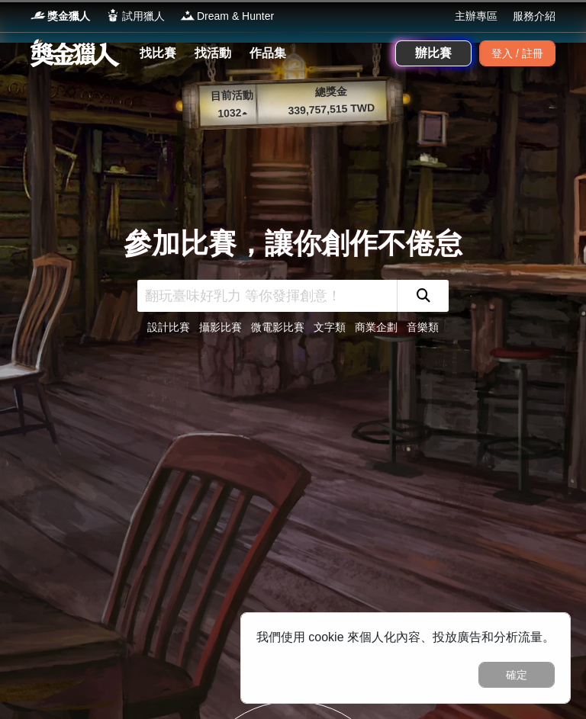
click at [153, 48] on link "找比賽" at bounding box center [157, 53] width 49 height 21
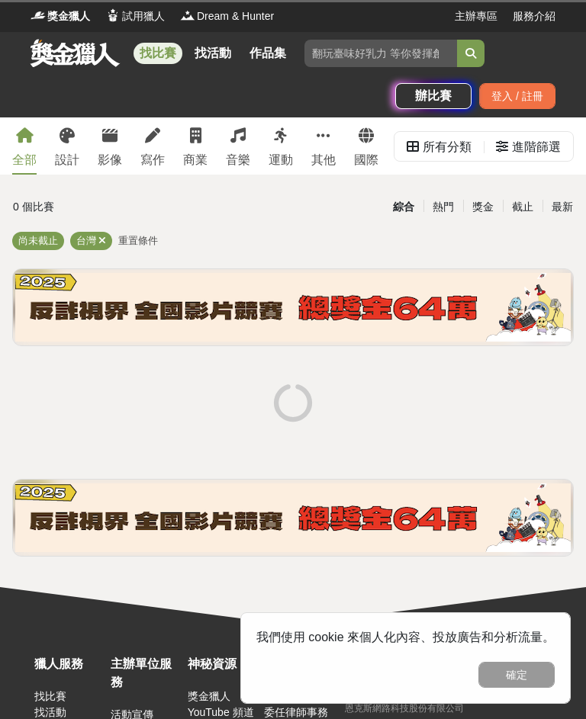
click at [75, 154] on div "設計" at bounding box center [67, 160] width 24 height 18
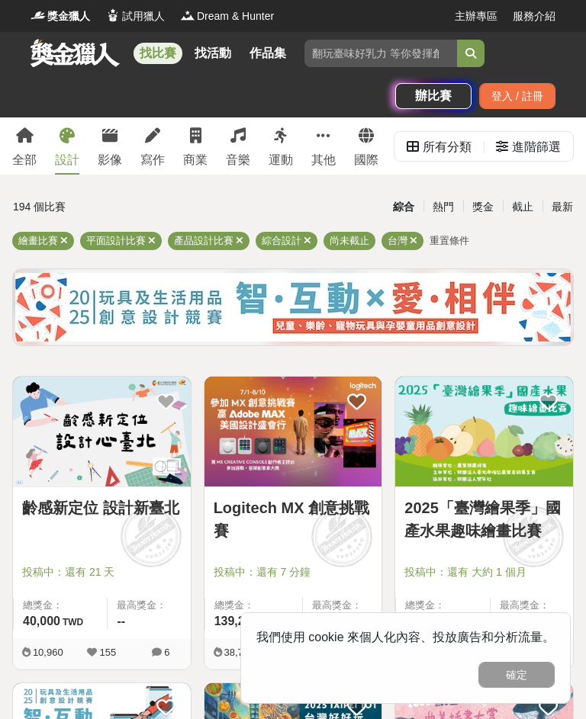
click at [567, 216] on div "最新" at bounding box center [562, 207] width 40 height 27
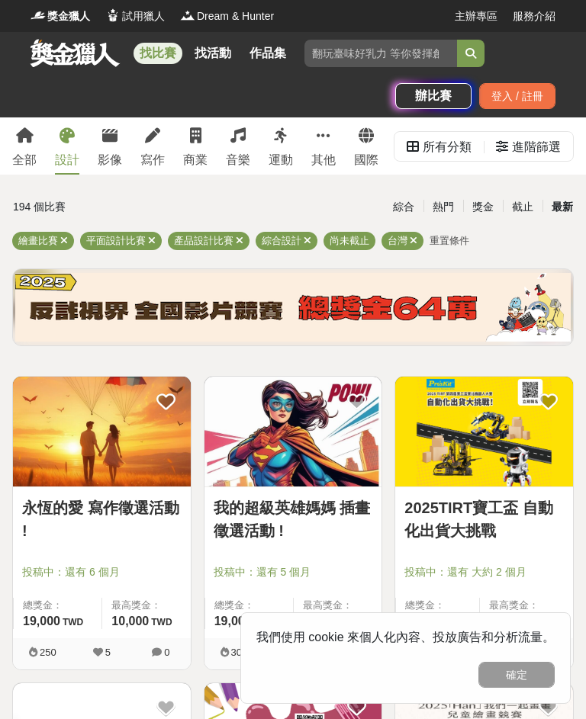
click at [571, 198] on div "最新" at bounding box center [562, 207] width 40 height 27
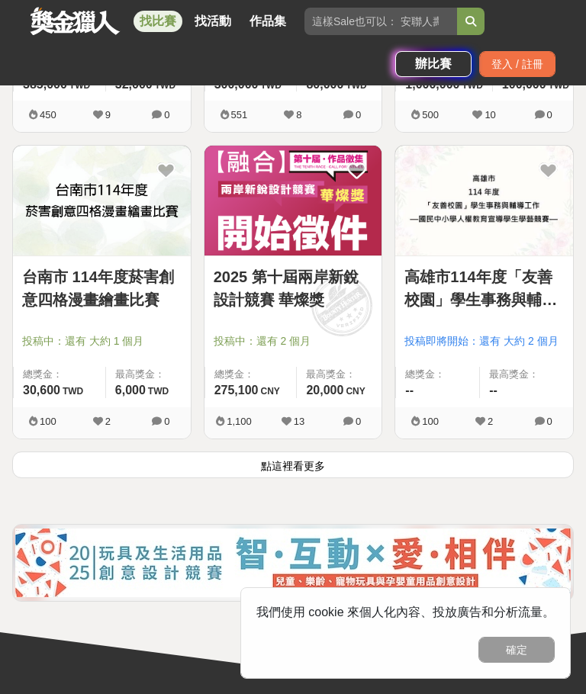
scroll to position [2389, 0]
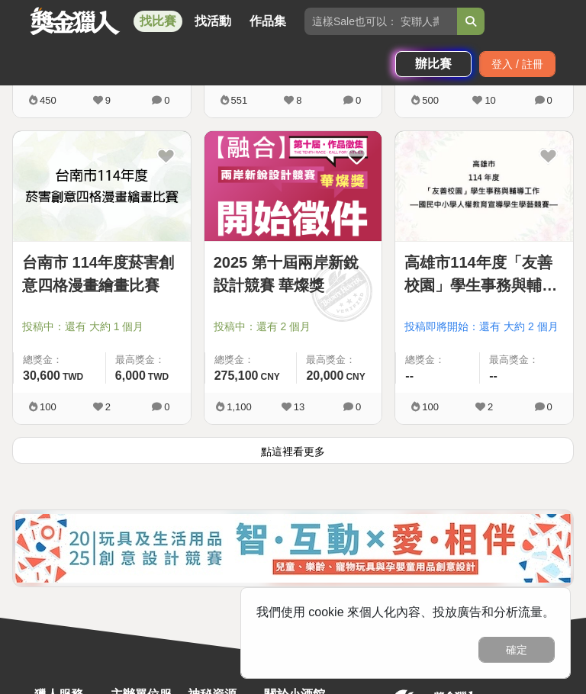
click at [463, 441] on button "點這裡看更多" at bounding box center [292, 450] width 561 height 27
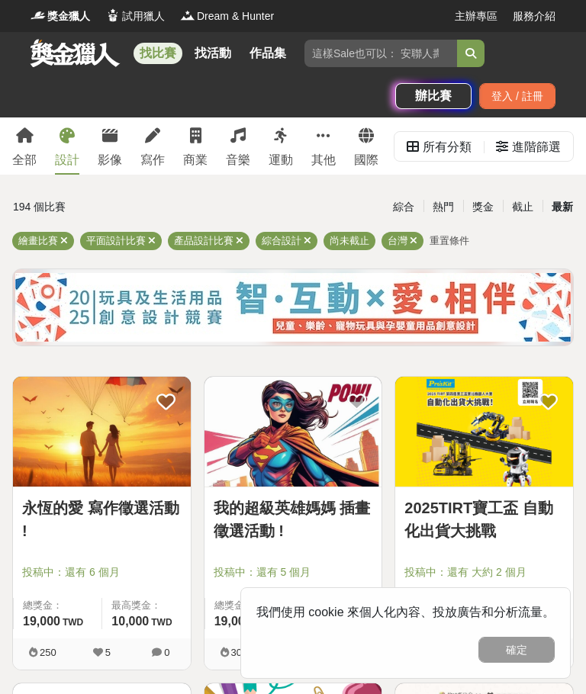
click at [308, 243] on icon at bounding box center [308, 241] width 8 height 10
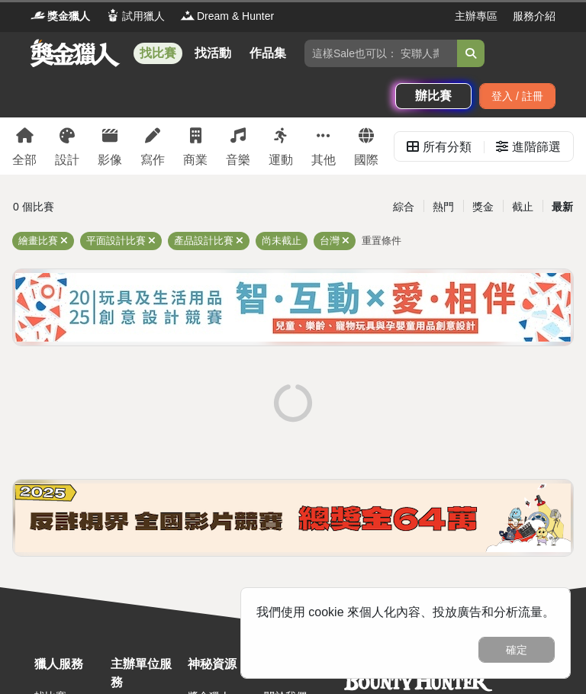
click at [246, 235] on div "產品設計比賽" at bounding box center [209, 241] width 82 height 18
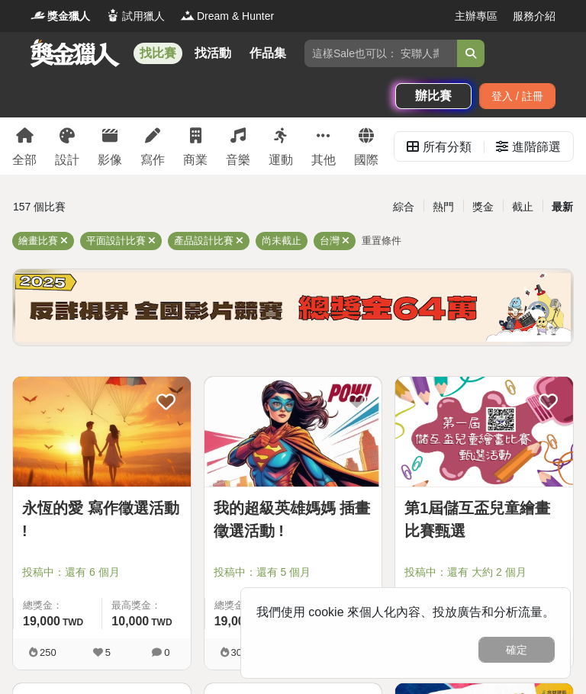
click at [247, 235] on div "繪畫比賽 平面設計比賽 產品設計比賽 尚未截止 台灣 重置條件" at bounding box center [292, 244] width 561 height 24
click at [246, 239] on div "產品設計比賽" at bounding box center [209, 241] width 82 height 18
click at [246, 233] on div "繪畫比賽 平面設計比賽 產品設計比賽 尚未截止 台灣 重置條件" at bounding box center [292, 244] width 561 height 24
click at [155, 236] on icon at bounding box center [152, 241] width 8 height 10
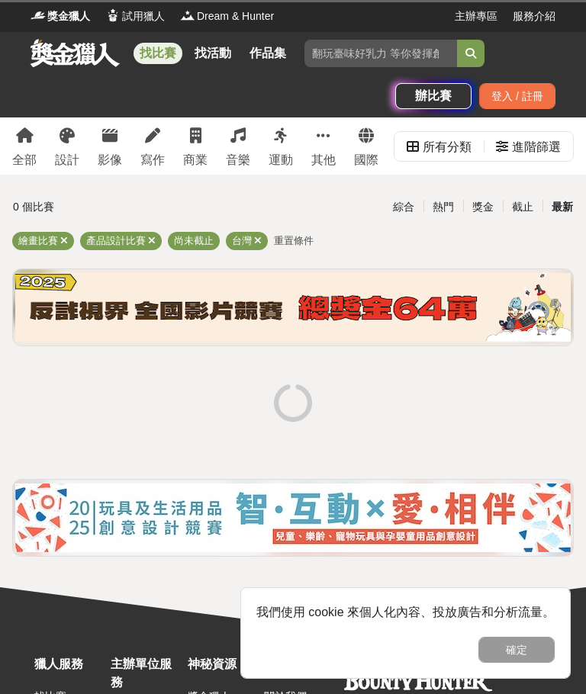
click at [153, 239] on icon at bounding box center [152, 241] width 8 height 10
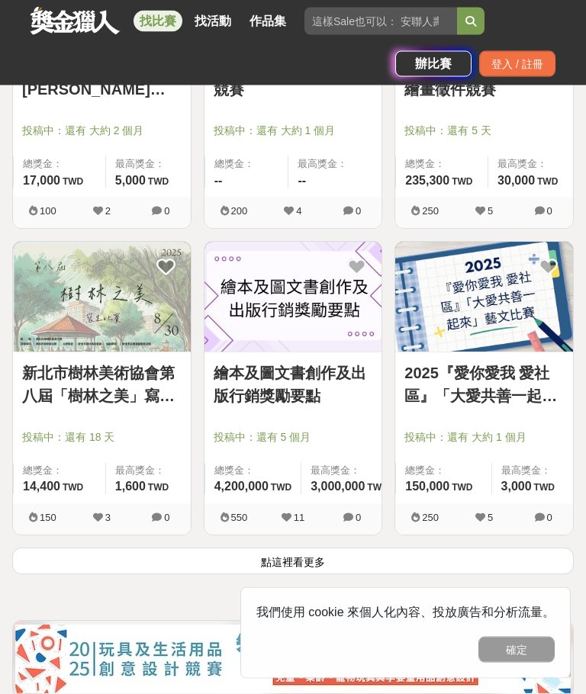
scroll to position [2337, 0]
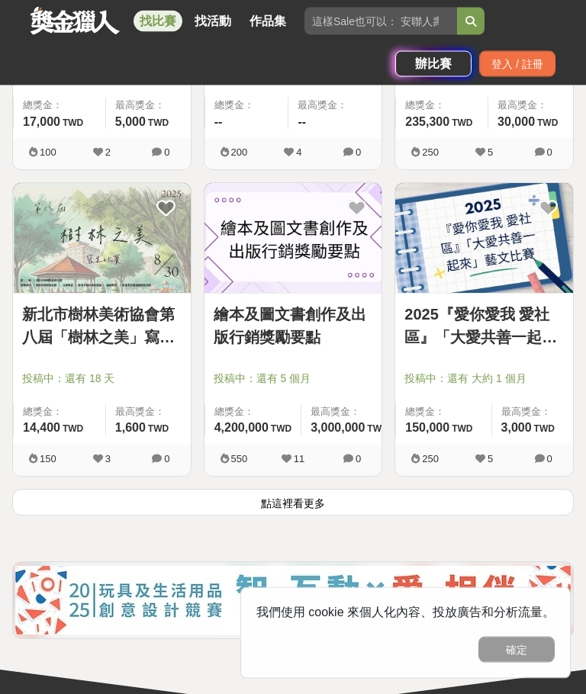
click at [510, 503] on button "點這裡看更多" at bounding box center [292, 503] width 561 height 27
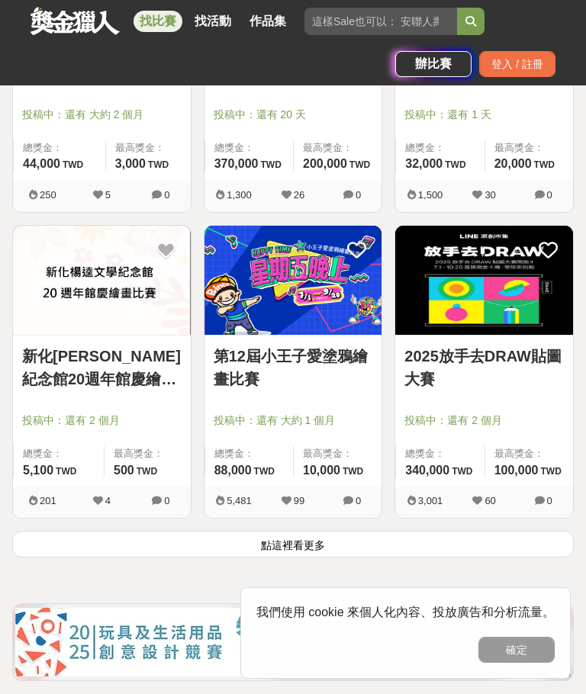
scroll to position [4952, 0]
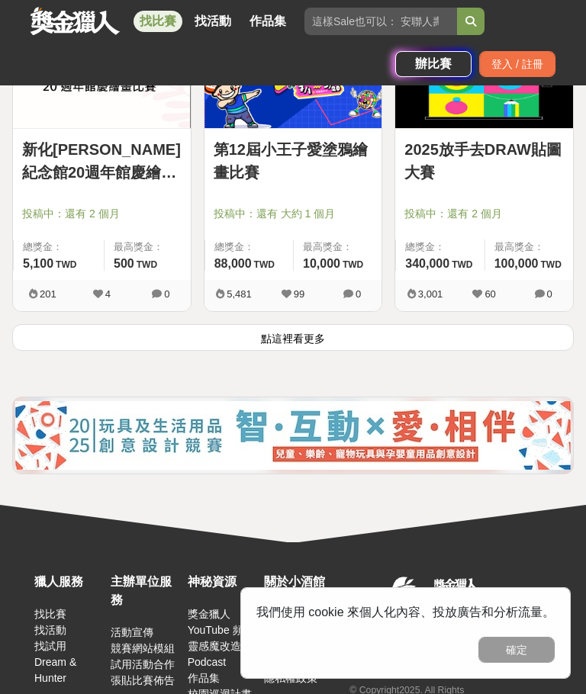
click at [497, 348] on button "點這裡看更多" at bounding box center [292, 337] width 561 height 27
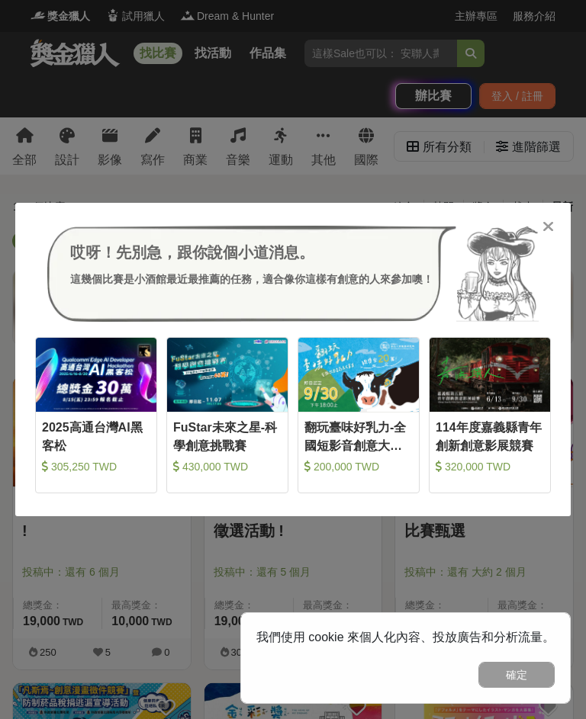
click at [554, 220] on div at bounding box center [547, 225] width 15 height 15
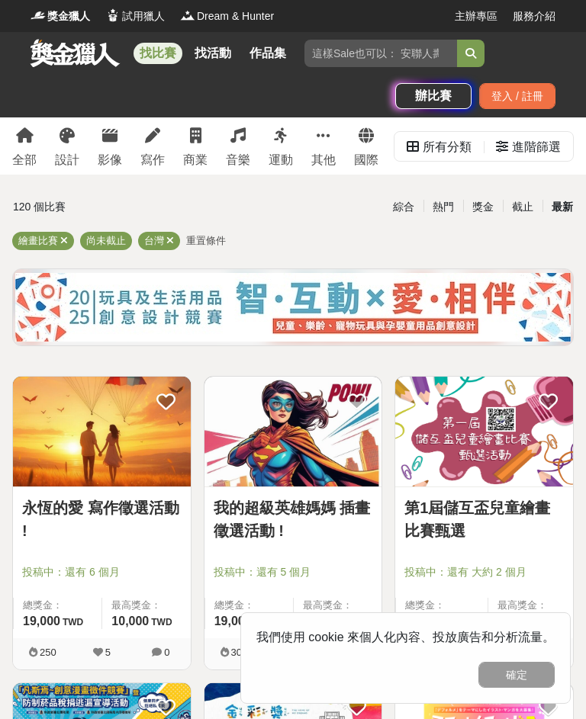
click at [76, 156] on div "設計" at bounding box center [67, 160] width 24 height 18
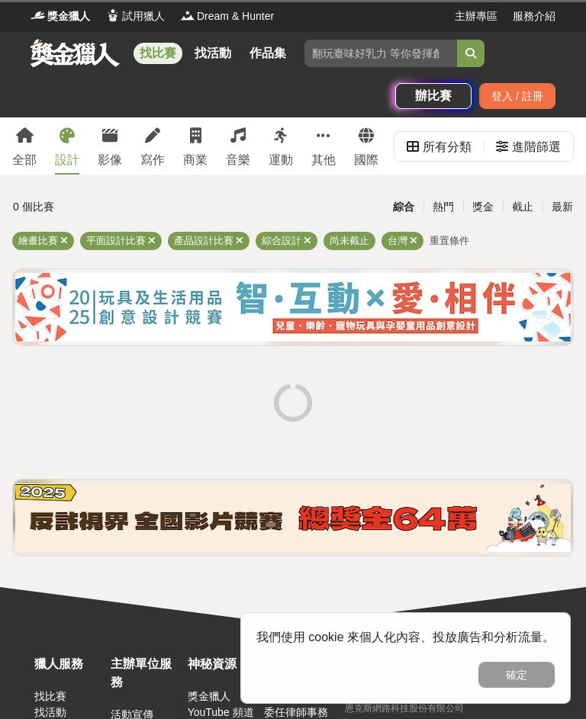
click at [24, 159] on div "全部" at bounding box center [24, 160] width 24 height 18
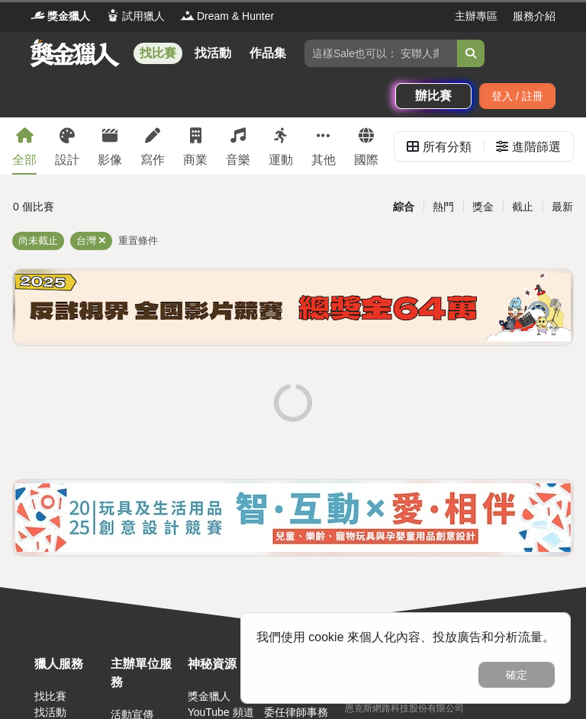
click at [395, 53] on input "search" at bounding box center [380, 53] width 153 height 27
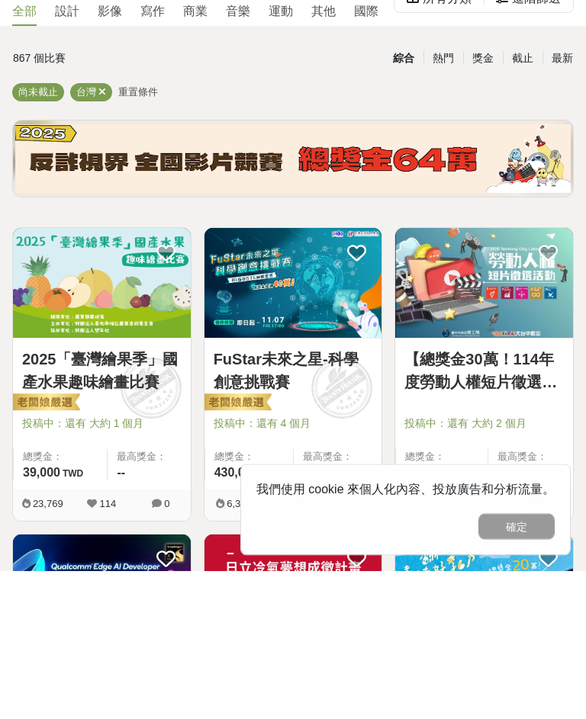
click at [155, 377] on img at bounding box center [102, 432] width 178 height 110
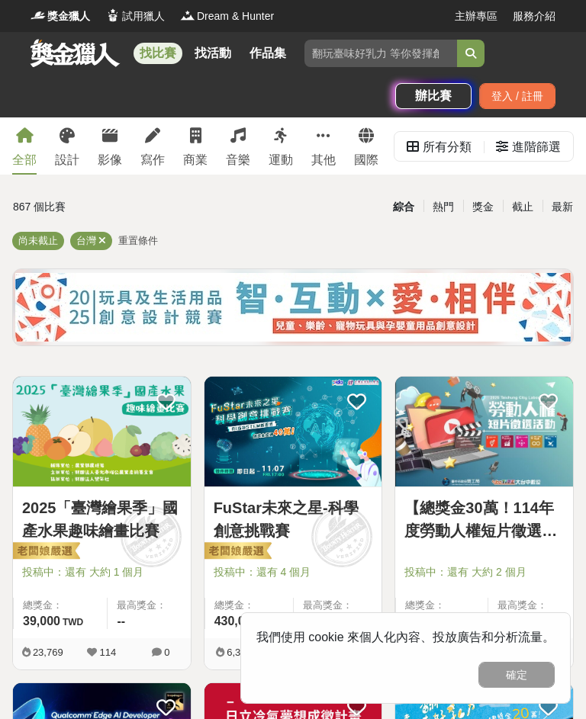
click at [79, 151] on div "設計" at bounding box center [67, 160] width 24 height 18
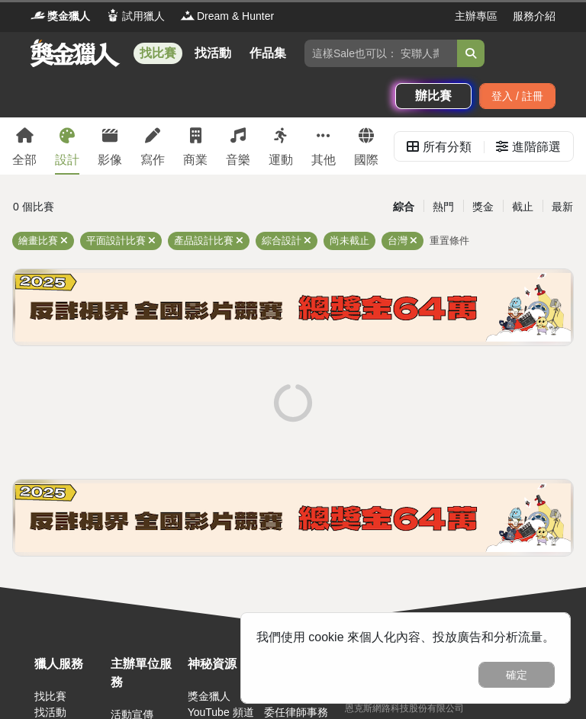
click at [564, 204] on div "最新" at bounding box center [562, 207] width 40 height 27
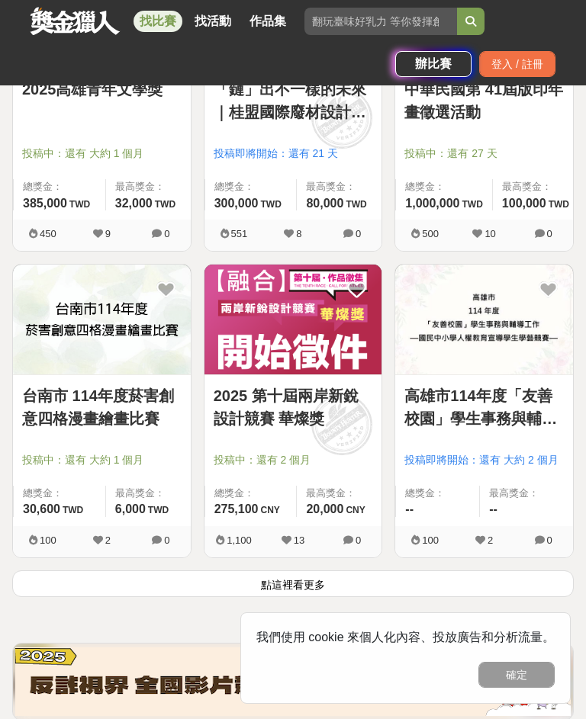
scroll to position [2282, 0]
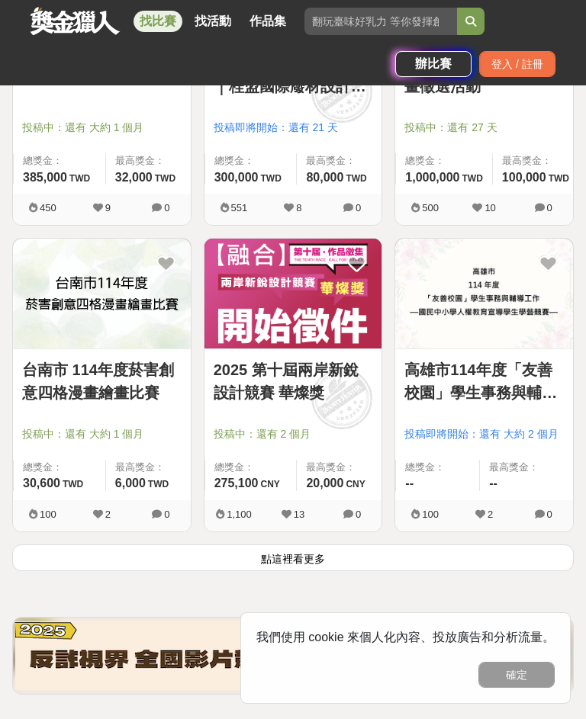
click at [487, 564] on button "點這裡看更多" at bounding box center [292, 558] width 561 height 27
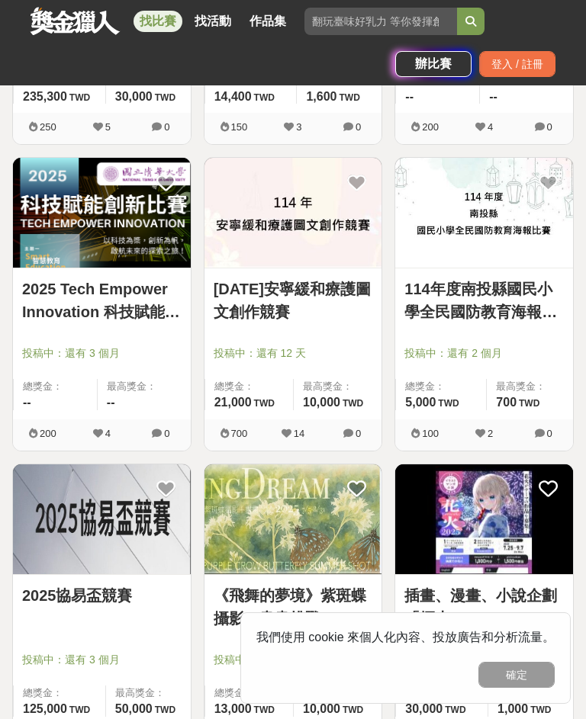
scroll to position [3652, 0]
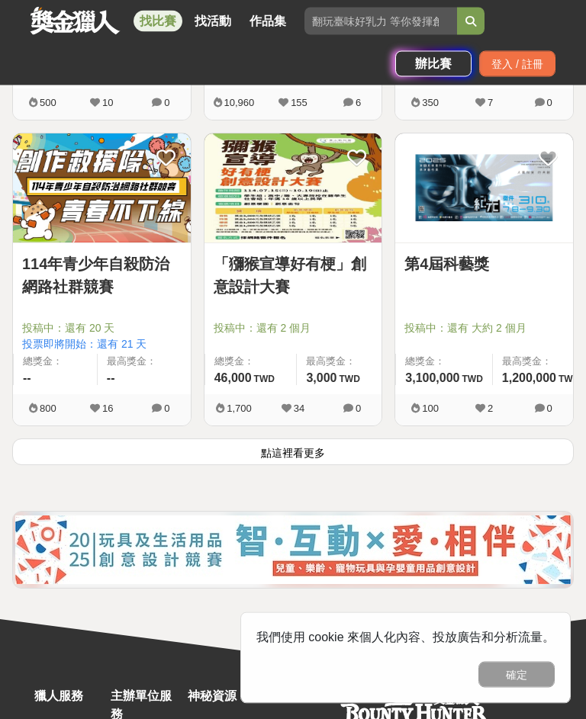
click at [445, 457] on button "點這裡看更多" at bounding box center [292, 452] width 561 height 27
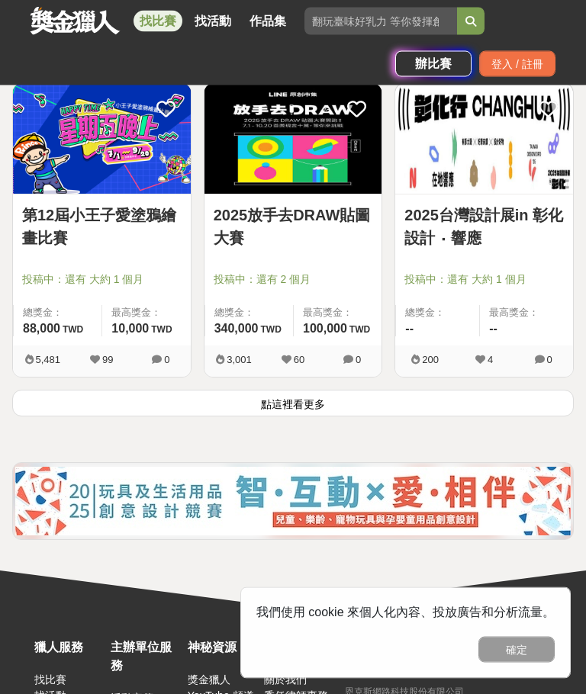
scroll to position [7353, 0]
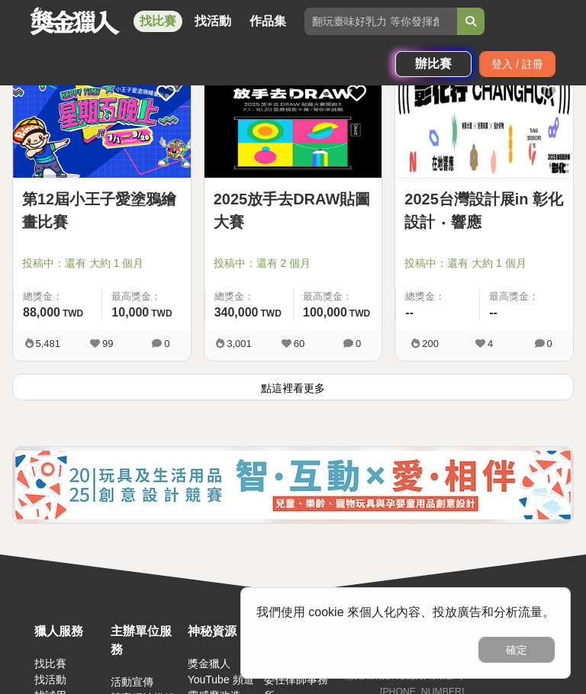
click at [476, 387] on button "點這裡看更多" at bounding box center [292, 387] width 561 height 27
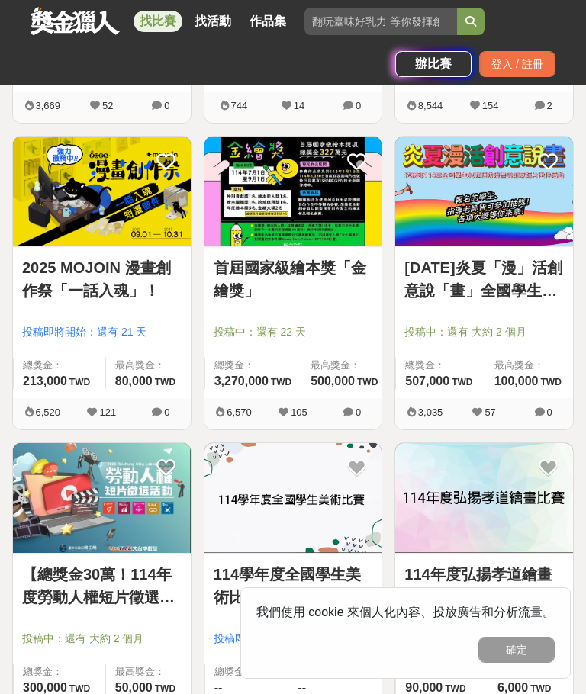
scroll to position [9448, 0]
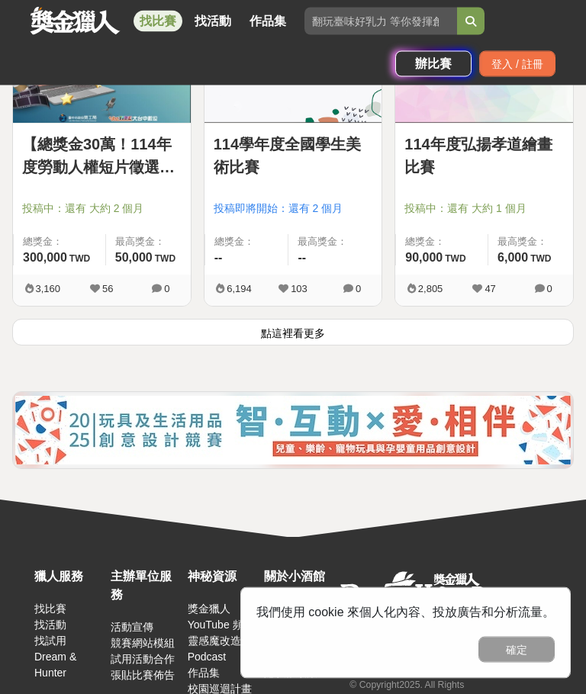
click at [489, 341] on button "點這裡看更多" at bounding box center [292, 333] width 561 height 27
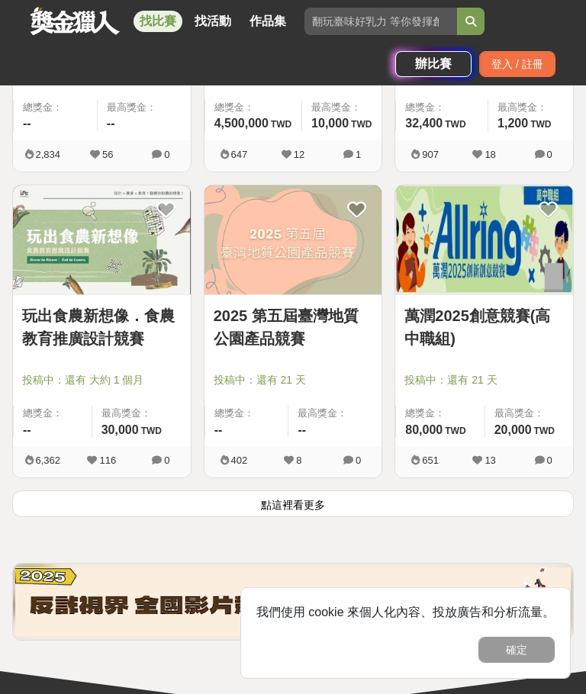
scroll to position [12189, 0]
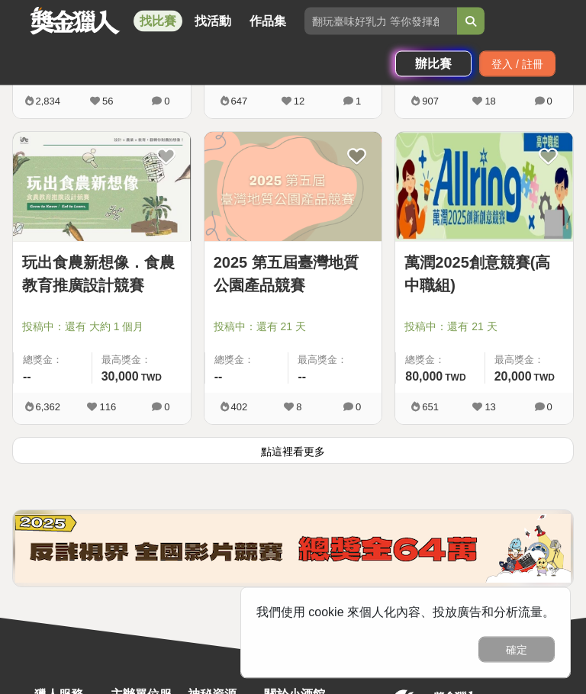
click at [445, 464] on button "點這裡看更多" at bounding box center [292, 451] width 561 height 27
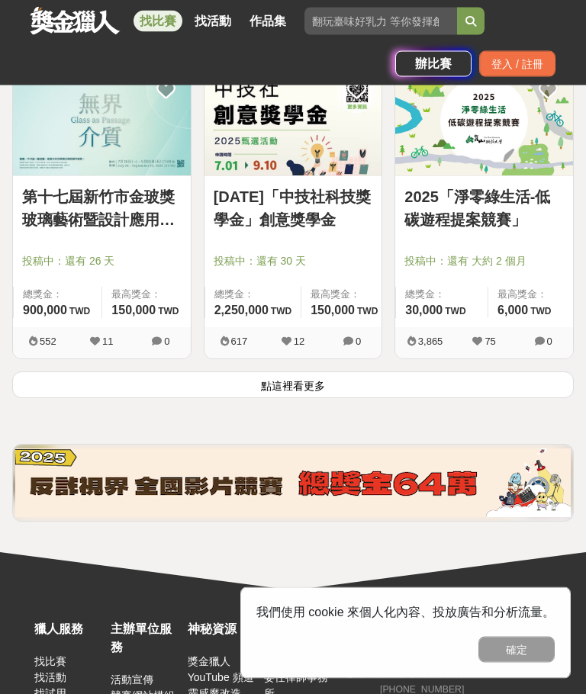
scroll to position [14735, 0]
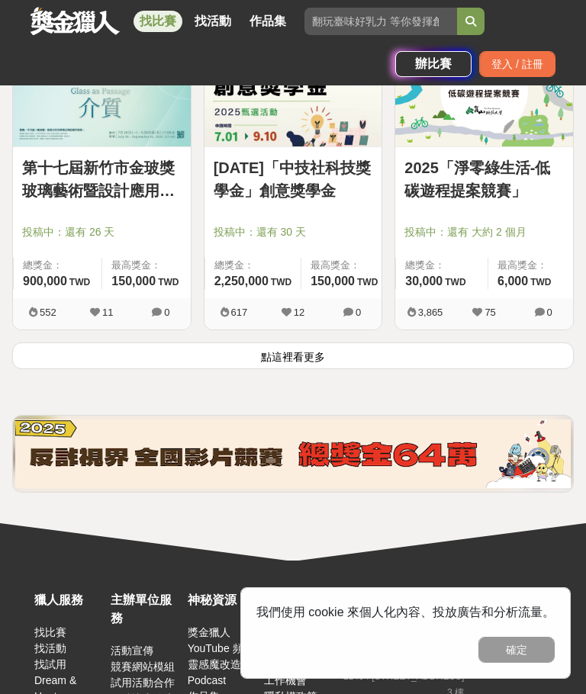
click at [468, 369] on button "點這裡看更多" at bounding box center [292, 355] width 561 height 27
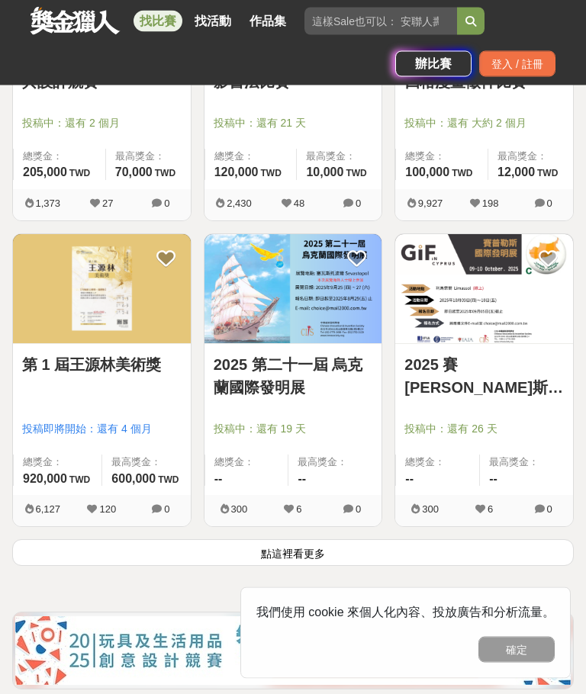
scroll to position [17117, 0]
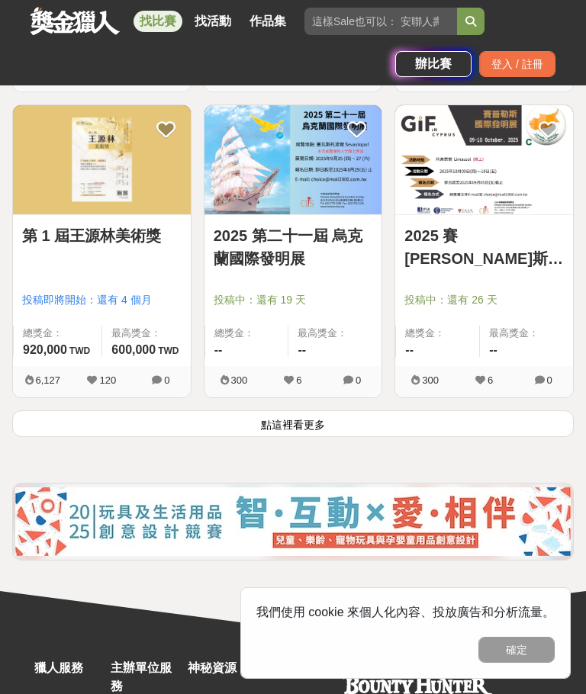
click at [452, 437] on button "點這裡看更多" at bounding box center [292, 423] width 561 height 27
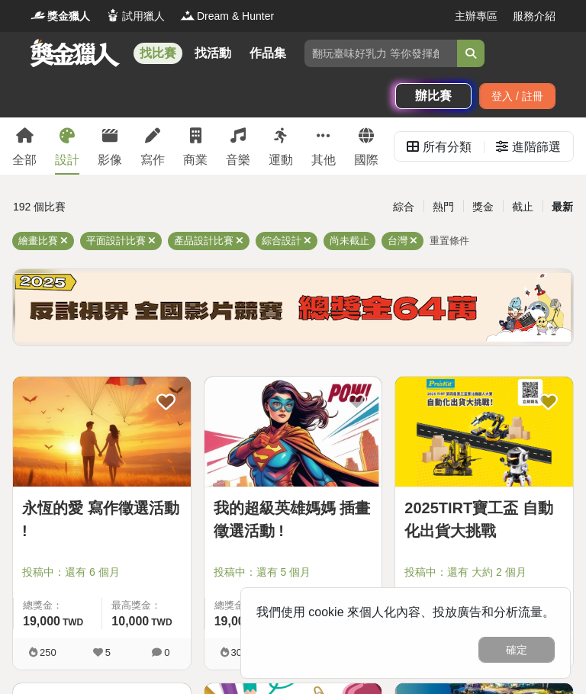
click at [381, 53] on input "search" at bounding box center [380, 53] width 153 height 27
click at [350, 53] on input "search" at bounding box center [380, 53] width 153 height 27
paste input "台灣動作障礙學會第一屆全國藝文比賽"
type input "台灣動作障礙學會第一屆全國藝文比賽"
click at [477, 48] on button "submit" at bounding box center [470, 53] width 27 height 27
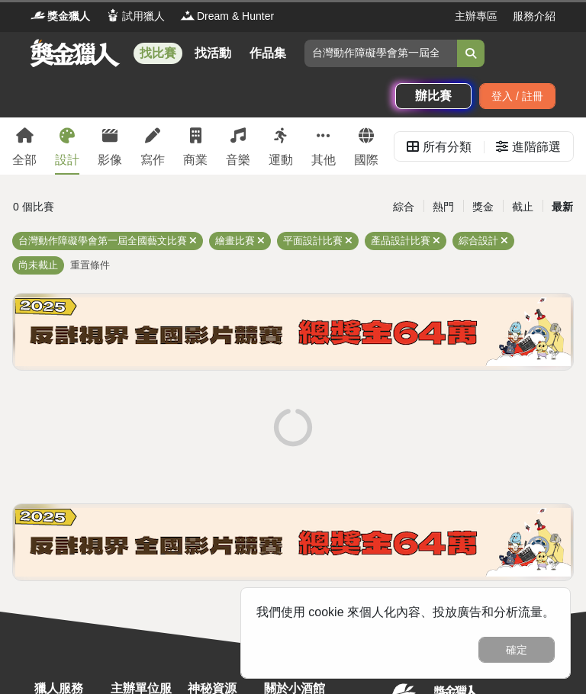
click at [76, 146] on link "設計" at bounding box center [67, 145] width 24 height 57
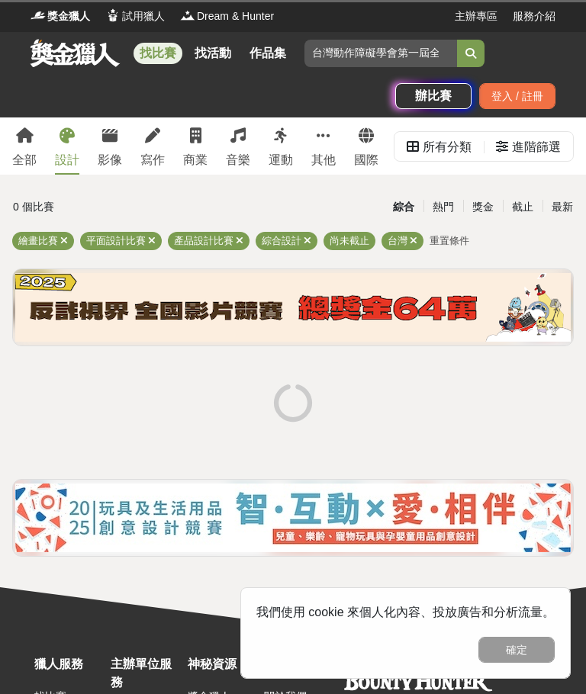
click at [561, 204] on div "最新" at bounding box center [562, 207] width 40 height 27
click at [23, 155] on div "全部" at bounding box center [24, 160] width 24 height 18
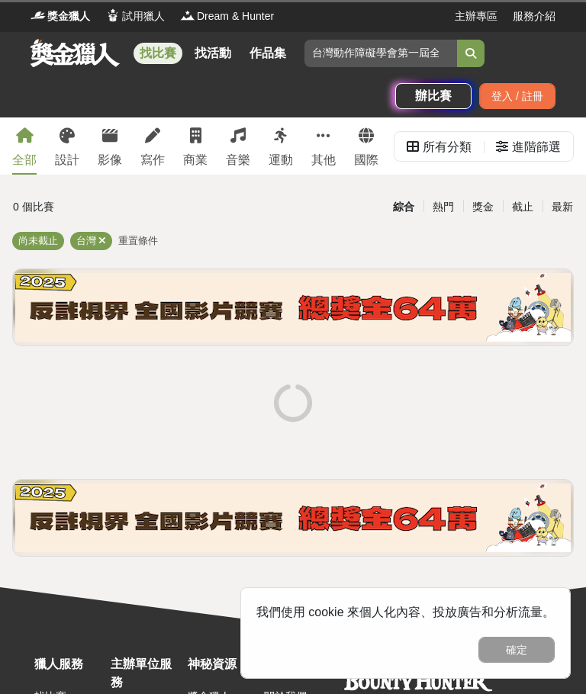
click at [341, 50] on input "台灣動作障礙學會第一屆全國藝文比賽" at bounding box center [380, 53] width 153 height 27
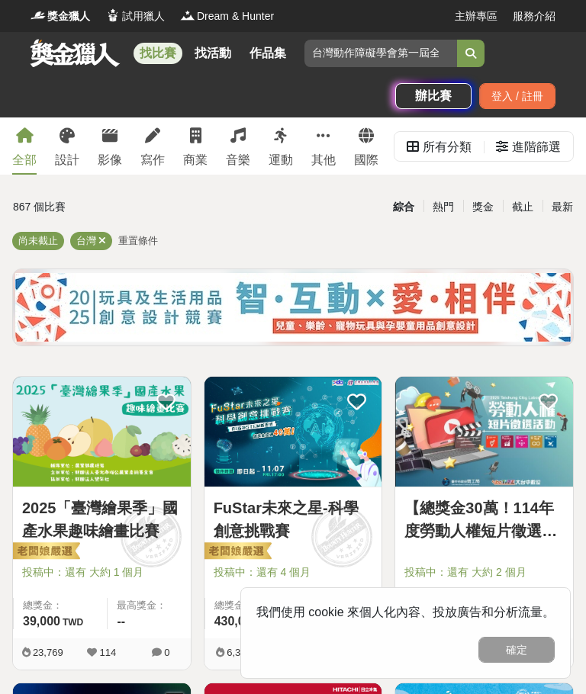
click at [72, 149] on link "設計" at bounding box center [67, 145] width 24 height 57
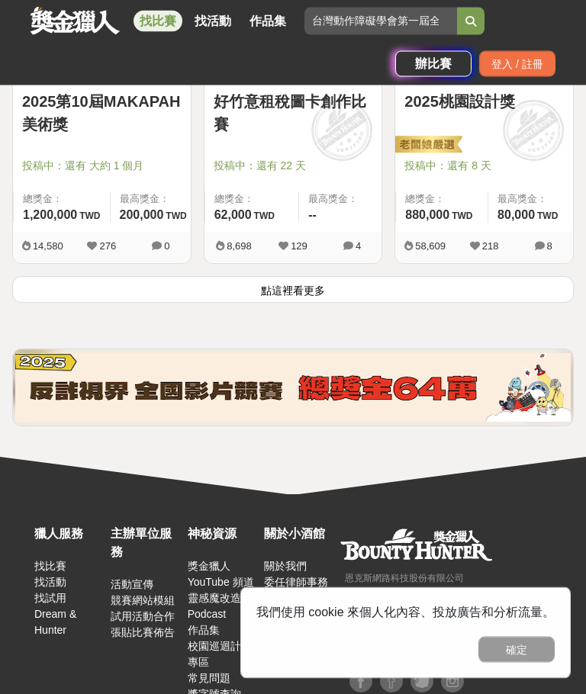
scroll to position [2553, 0]
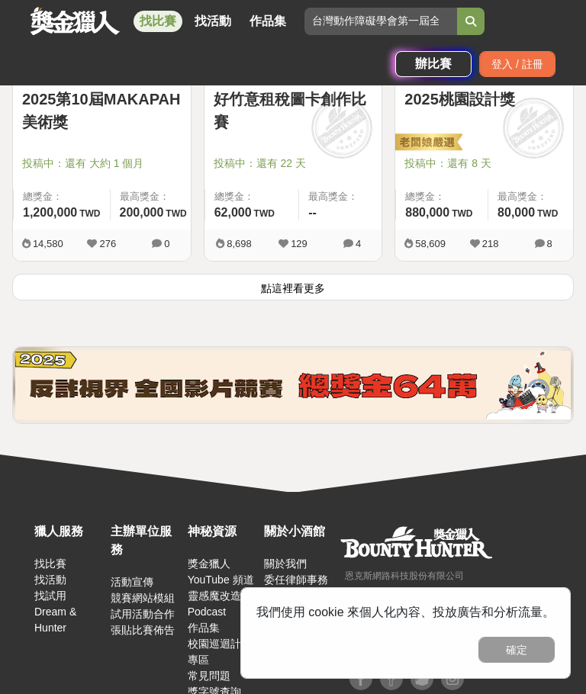
click at [480, 281] on button "點這裡看更多" at bounding box center [292, 287] width 561 height 27
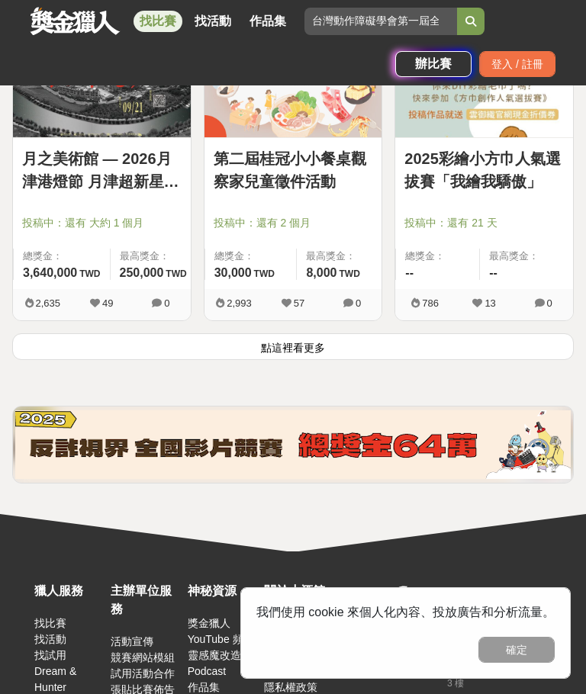
scroll to position [4949, 0]
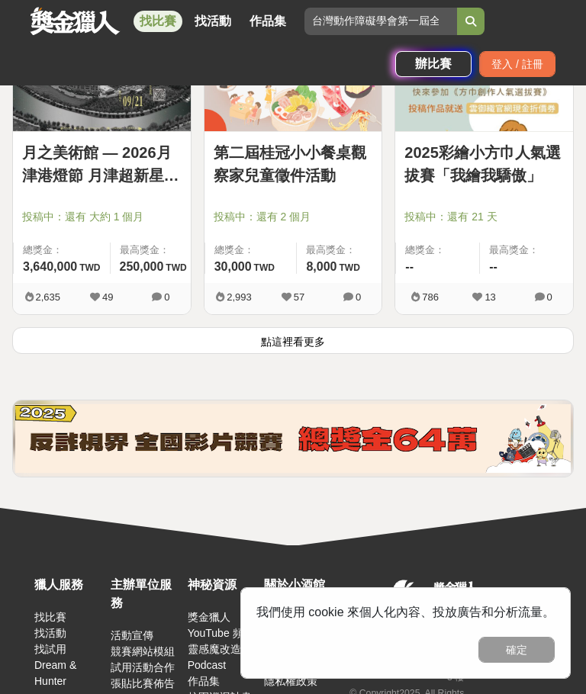
click at [485, 354] on button "點這裡看更多" at bounding box center [292, 340] width 561 height 27
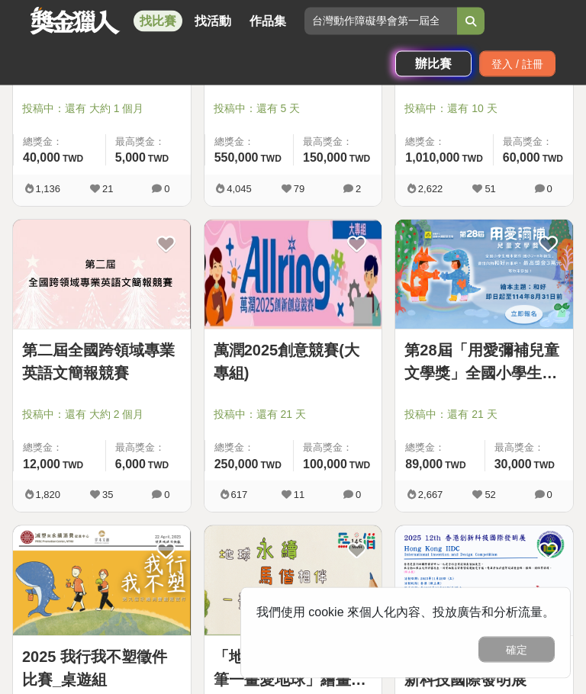
scroll to position [6573, 0]
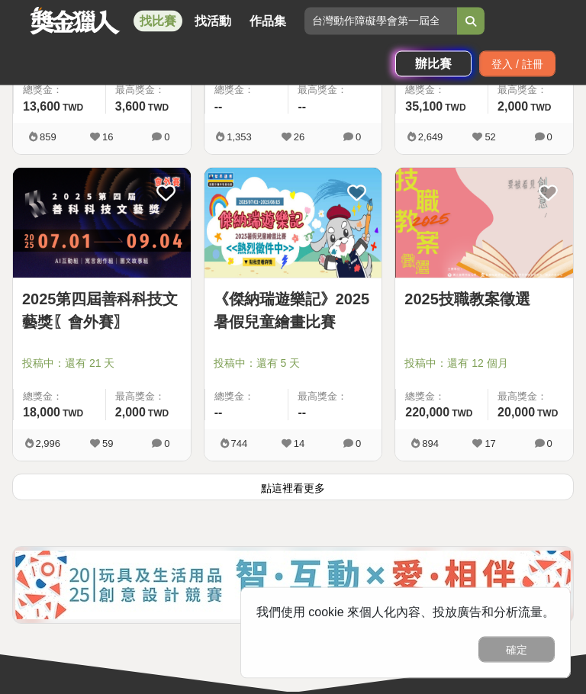
click at [461, 489] on button "點這裡看更多" at bounding box center [292, 487] width 561 height 27
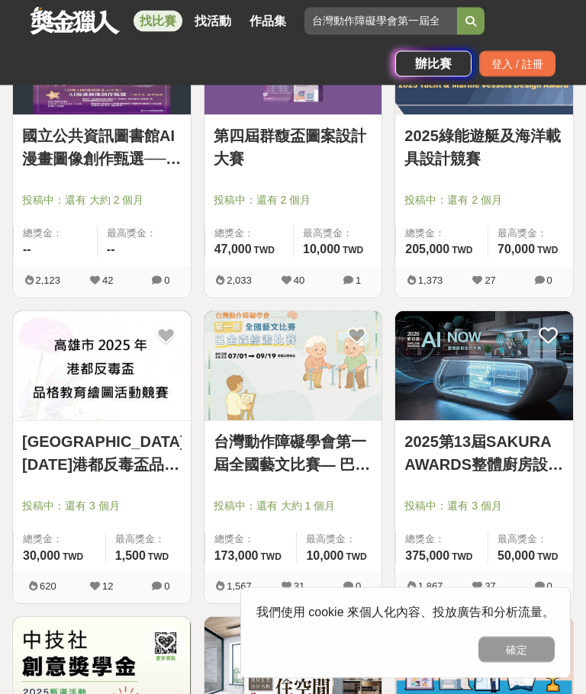
scroll to position [8989, 0]
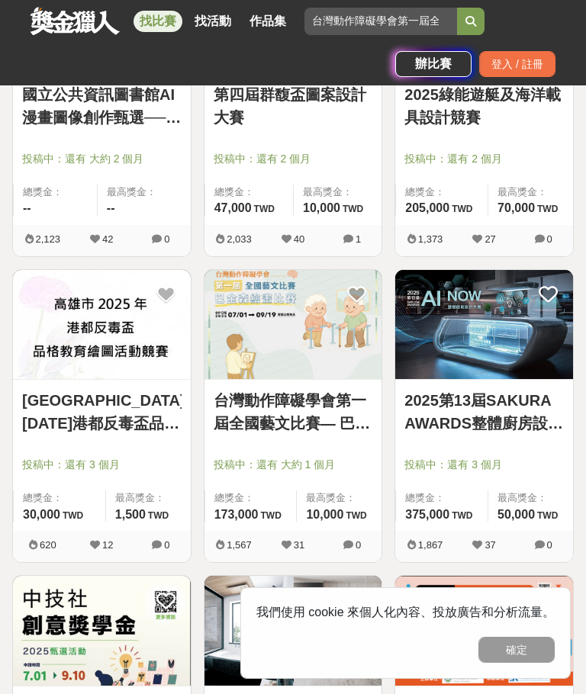
click at [342, 427] on link "台灣動作障礙學會第一屆全國藝文比賽— 巴金森繪畫比賽" at bounding box center [293, 412] width 159 height 46
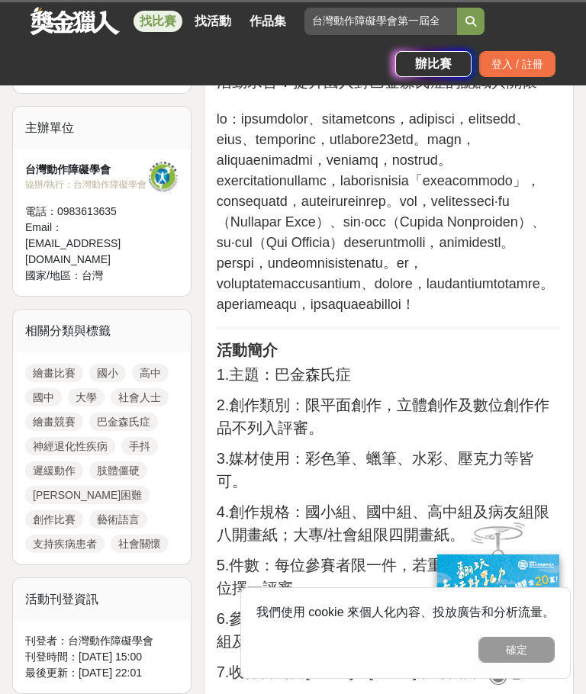
scroll to position [670, 0]
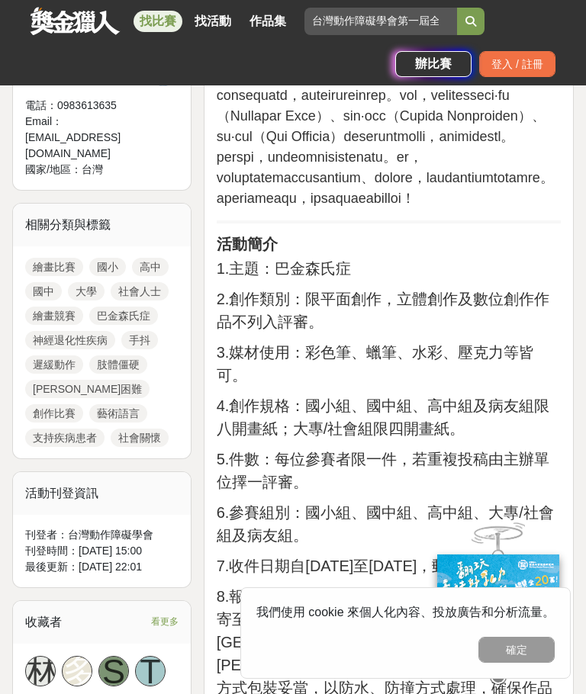
click at [513, 206] on span at bounding box center [385, 105] width 337 height 201
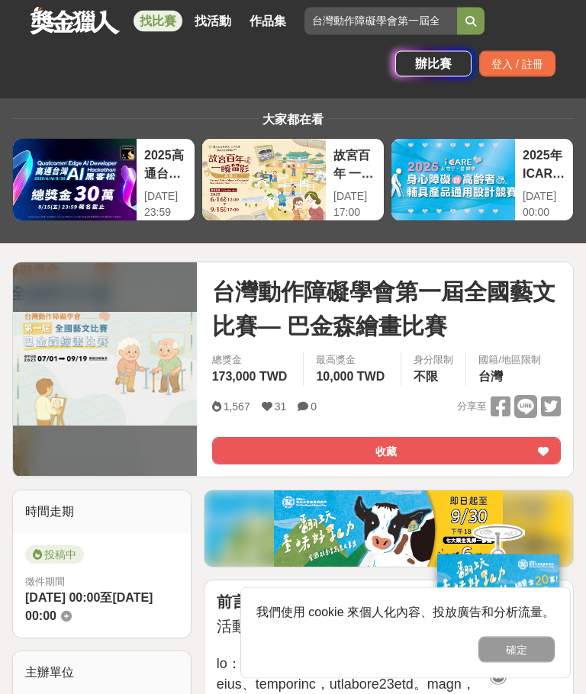
scroll to position [0, 0]
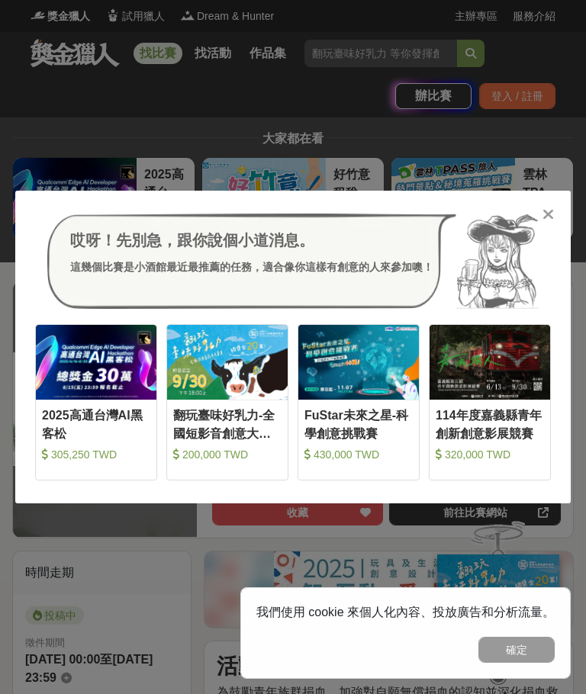
click at [536, 218] on img at bounding box center [497, 262] width 82 height 96
click at [542, 213] on icon at bounding box center [547, 214] width 11 height 15
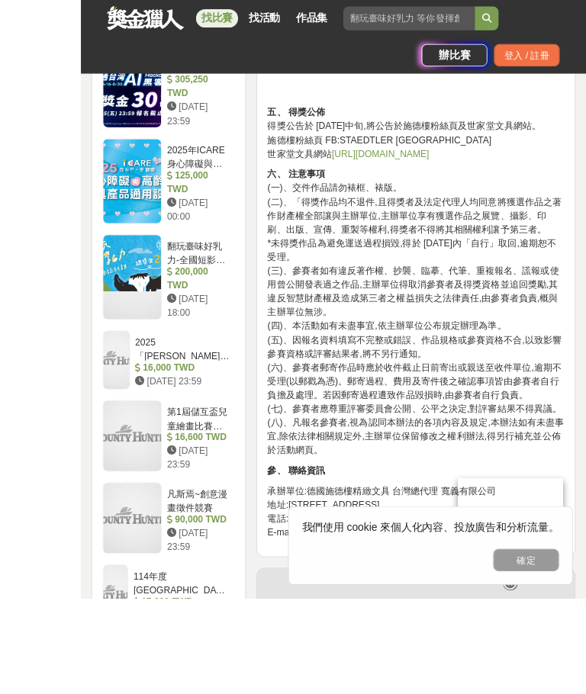
scroll to position [1650, 0]
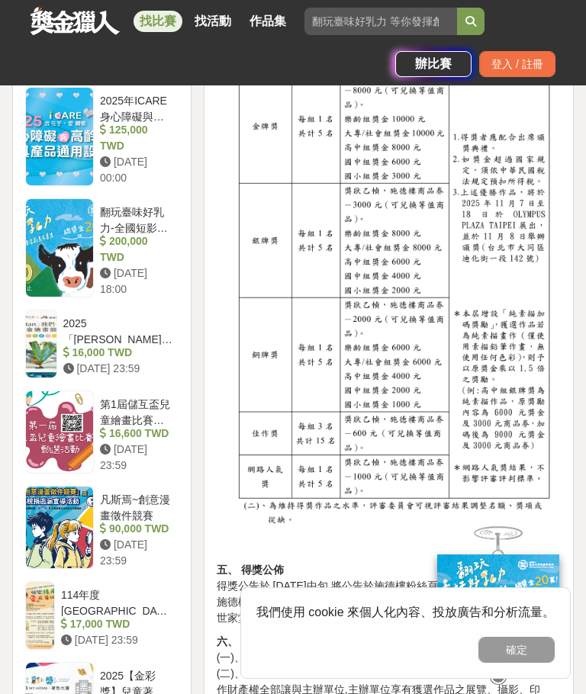
click at [535, 663] on button "確定" at bounding box center [516, 650] width 76 height 26
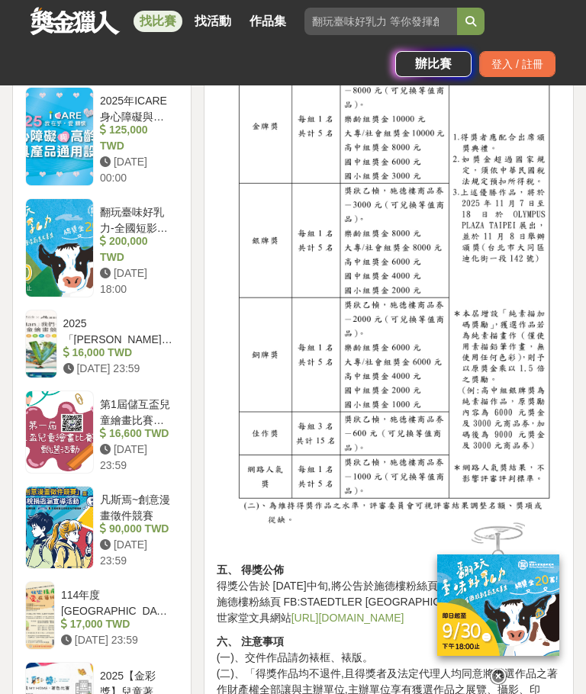
click at [503, 677] on icon at bounding box center [498, 668] width 17 height 17
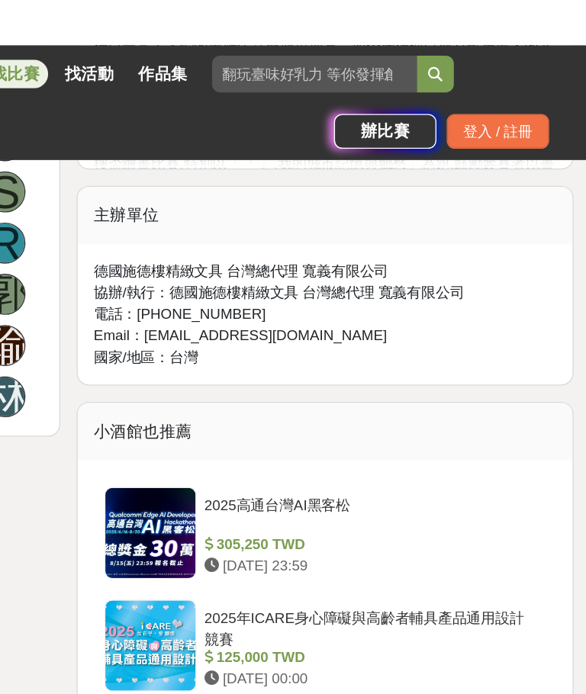
scroll to position [867, 0]
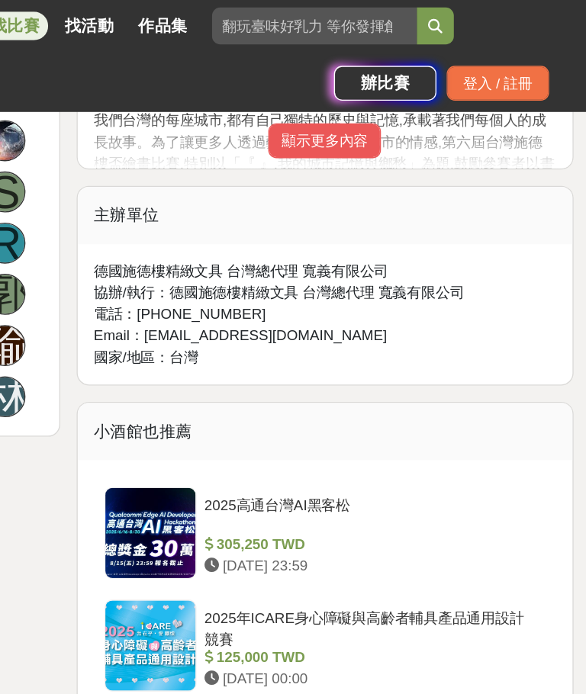
click at [346, 120] on button "顯示更多內容" at bounding box center [388, 107] width 84 height 26
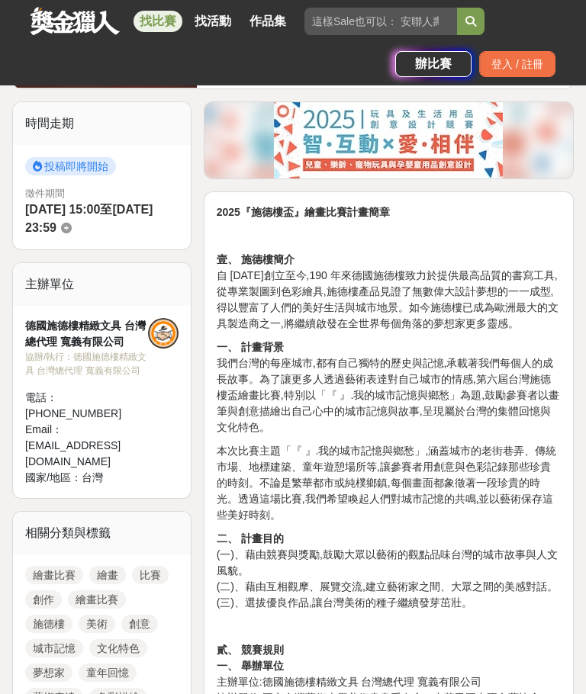
scroll to position [0, 0]
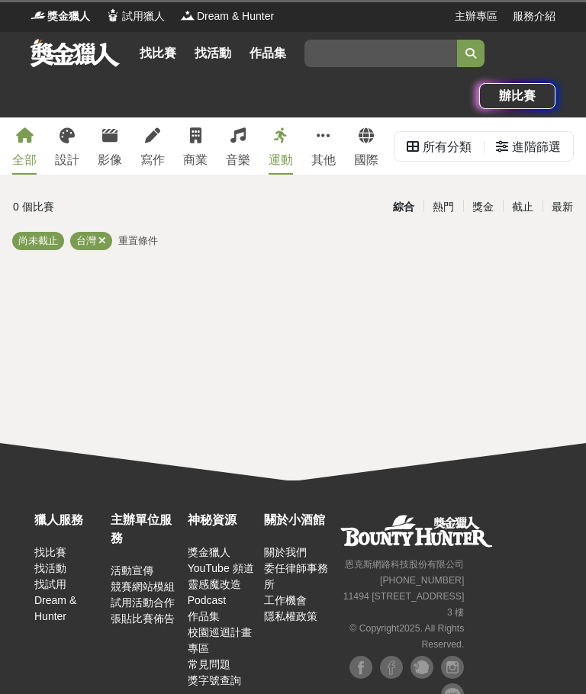
scroll to position [78, 0]
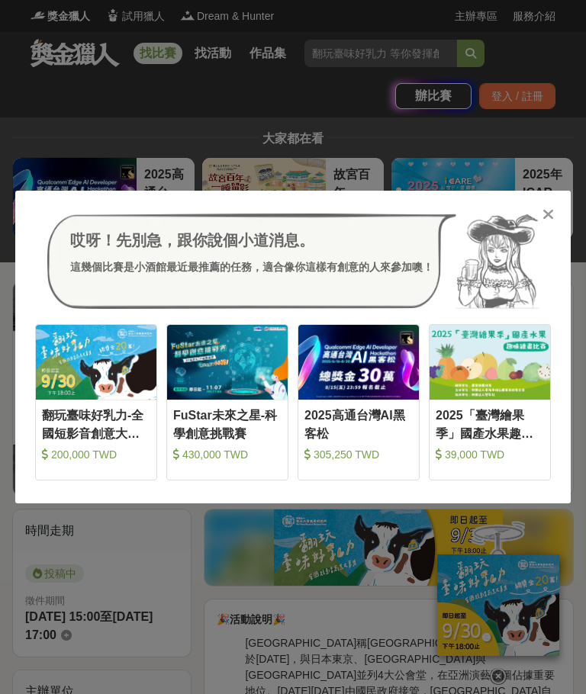
click at [561, 204] on div "哎呀！先別急，跟你說個小道消息。 這幾個比賽是小酒館最近最推薦的任務，適合像你這樣有創意的人來參加噢！ 收藏 翻玩臺味好乳力-全國短影音創意大募集 200,0…" at bounding box center [292, 347] width 555 height 313
click at [544, 215] on icon at bounding box center [547, 214] width 11 height 15
